Goal: Check status: Check status

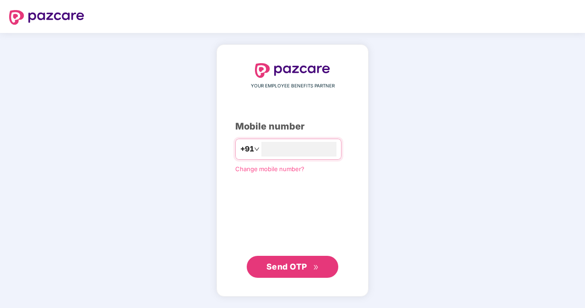
type input "*"
type input "**********"
click at [286, 263] on span "Send OTP" at bounding box center [286, 267] width 41 height 10
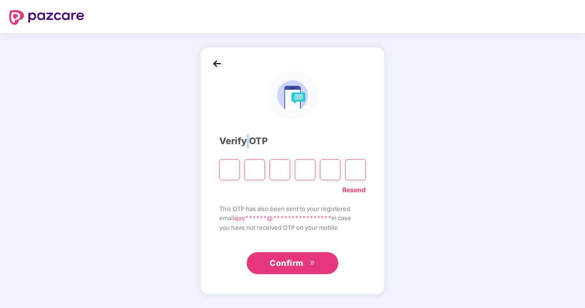
drag, startPoint x: 250, startPoint y: 138, endPoint x: 258, endPoint y: 137, distance: 7.3
click at [258, 137] on div "Verify OTP" at bounding box center [292, 141] width 146 height 14
click at [233, 173] on input "Please enter verification code. Digit 1" at bounding box center [229, 169] width 21 height 21
paste input "*"
click at [233, 173] on input "Please enter verification code. Digit 1" at bounding box center [229, 169] width 21 height 21
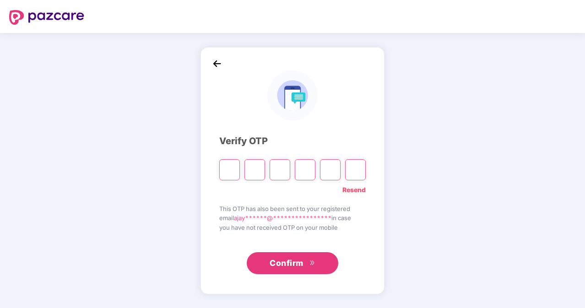
type input "*"
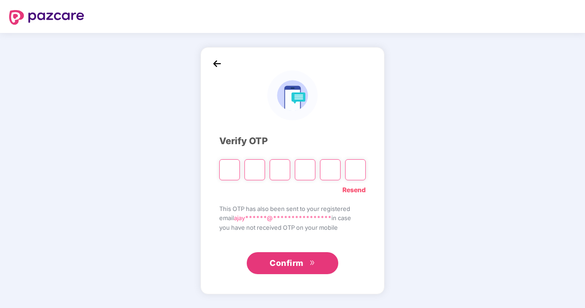
type input "*"
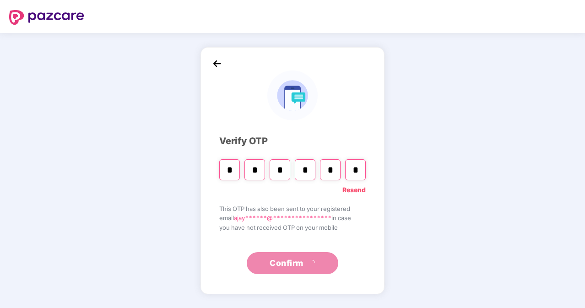
click at [233, 173] on input "*" at bounding box center [229, 169] width 21 height 21
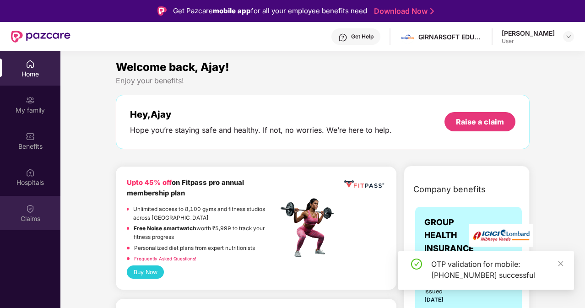
click at [26, 215] on div "Claims" at bounding box center [30, 218] width 60 height 9
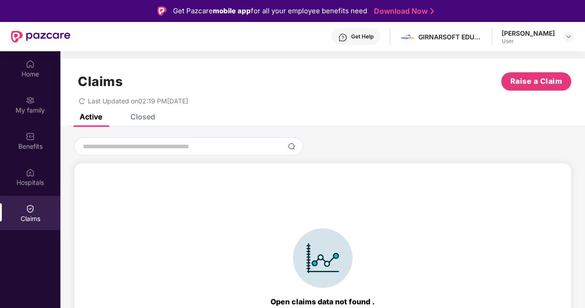
scroll to position [20, 0]
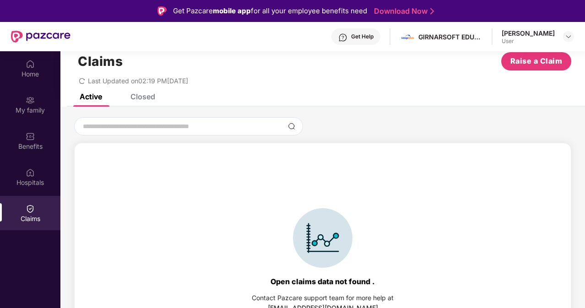
click at [147, 100] on div "Closed" at bounding box center [142, 96] width 25 height 9
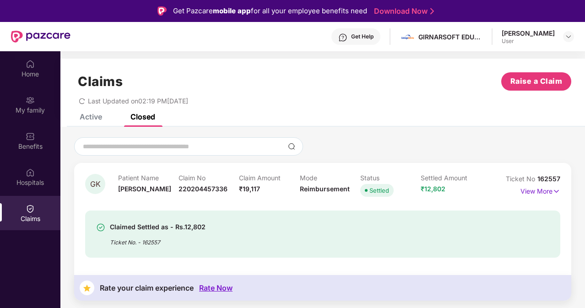
scroll to position [51, 0]
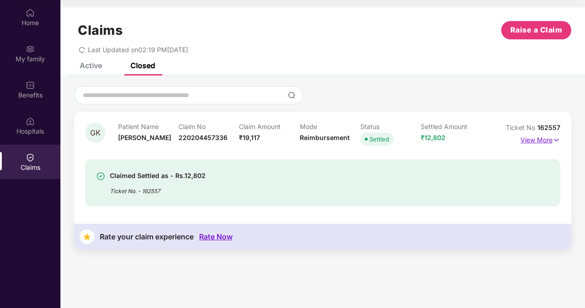
click at [548, 140] on p "View More" at bounding box center [540, 139] width 40 height 12
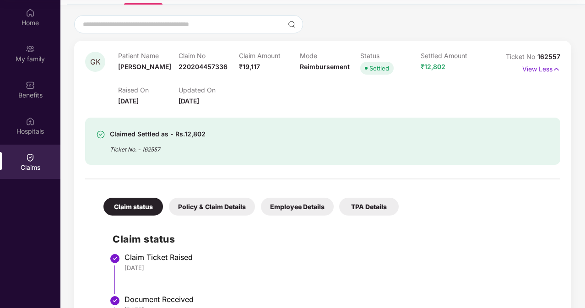
scroll to position [71, 0]
click at [220, 210] on div "Policy & Claim Details" at bounding box center [212, 207] width 86 height 18
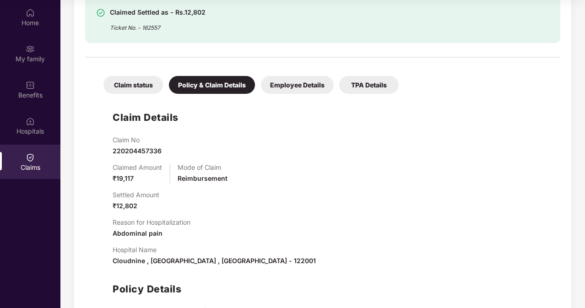
scroll to position [0, 0]
